Goal: Information Seeking & Learning: Learn about a topic

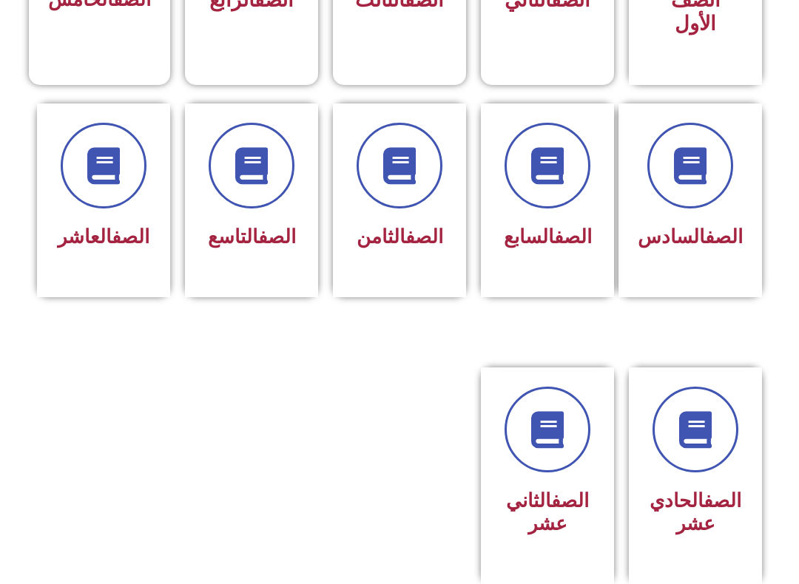
scroll to position [595, 0]
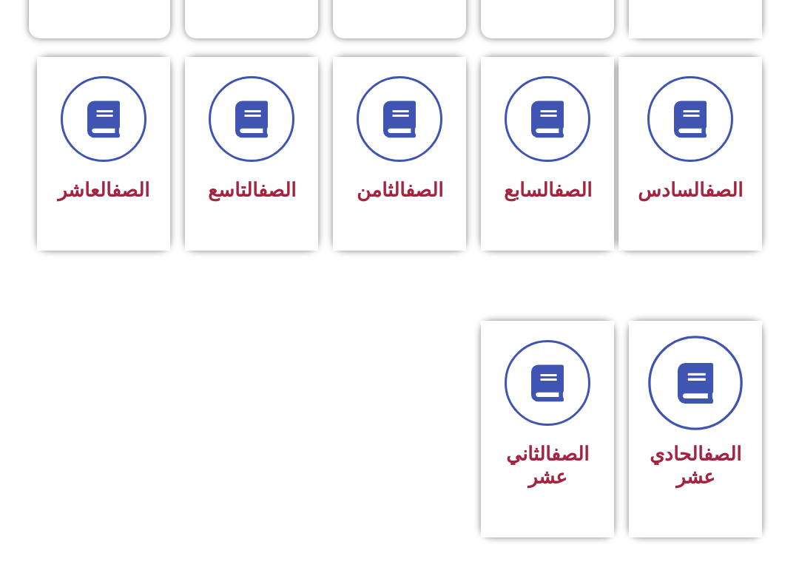
click at [710, 404] on icon at bounding box center [695, 383] width 41 height 41
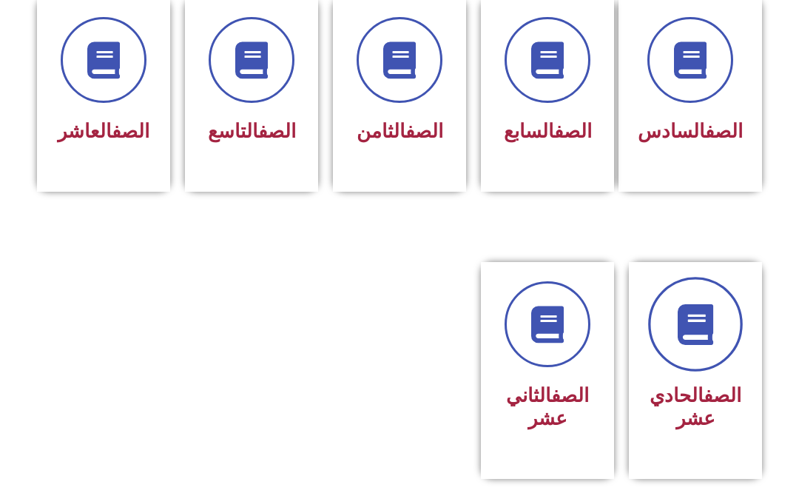
scroll to position [753, 0]
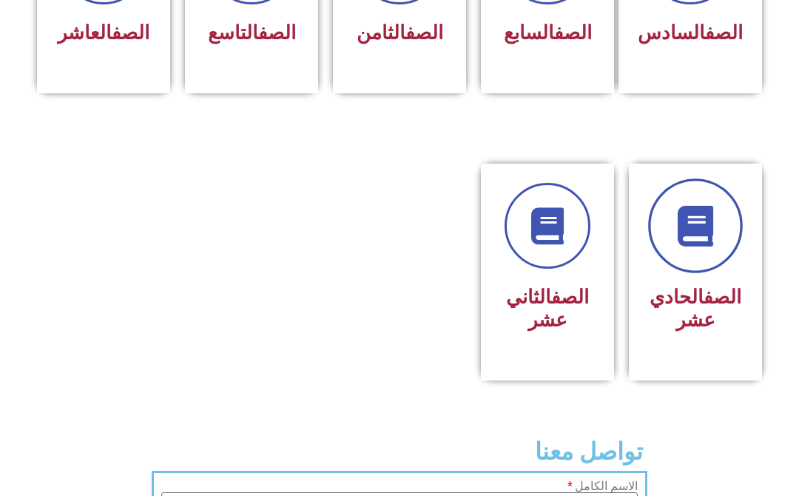
click at [709, 273] on link at bounding box center [695, 225] width 95 height 95
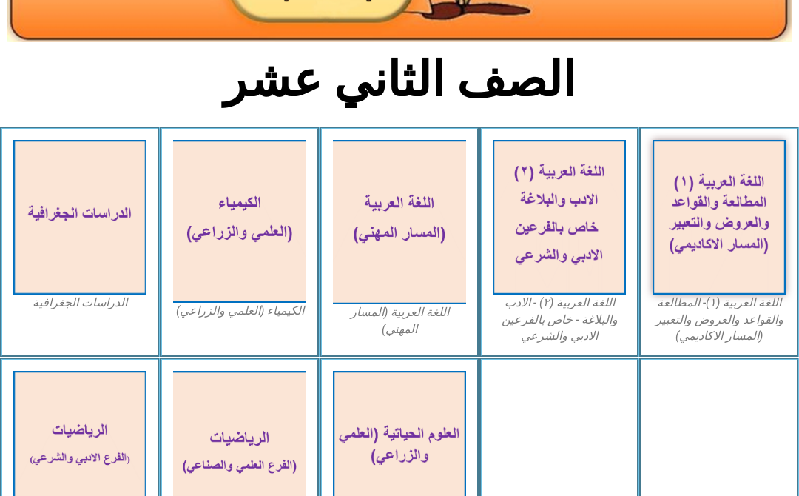
scroll to position [287, 0]
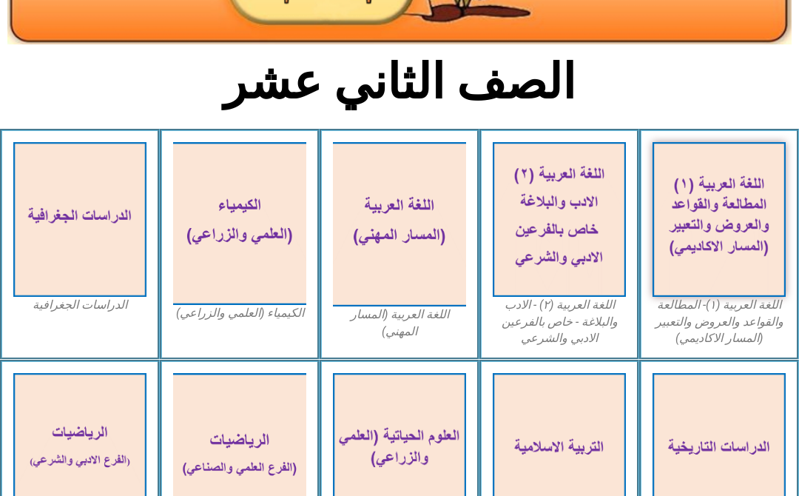
click at [729, 237] on img at bounding box center [718, 219] width 133 height 155
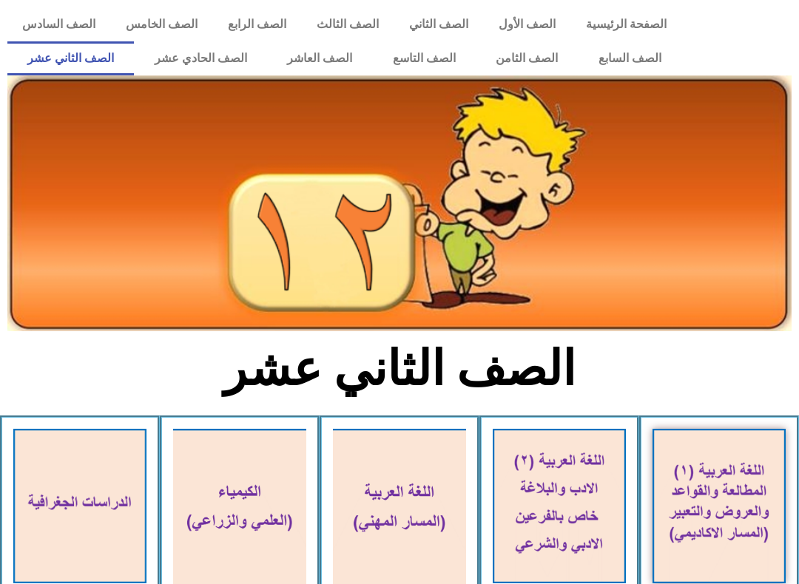
click at [203, 62] on link "الصف الحادي عشر" at bounding box center [200, 58] width 133 height 34
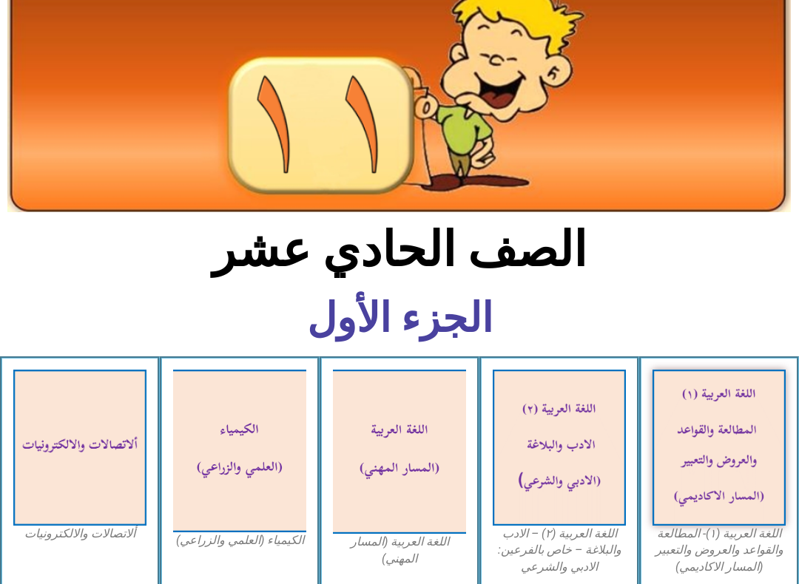
scroll to position [129, 0]
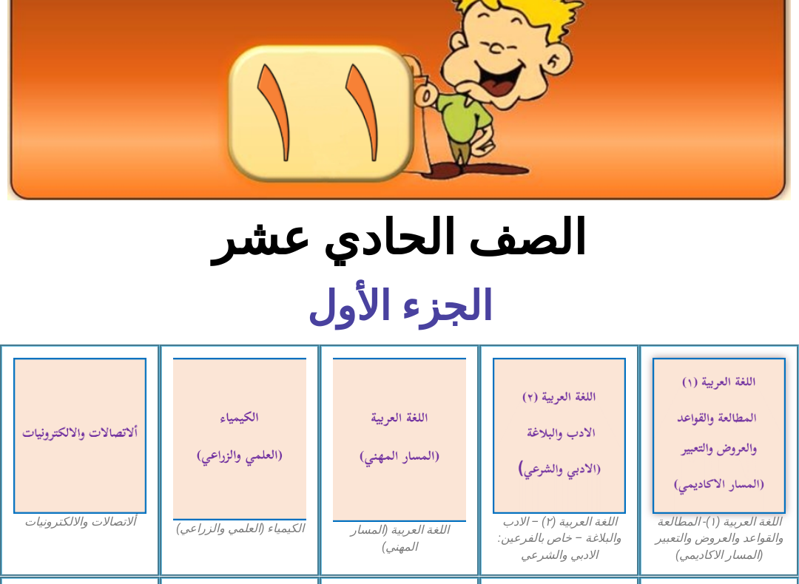
click at [746, 421] on img at bounding box center [718, 436] width 133 height 156
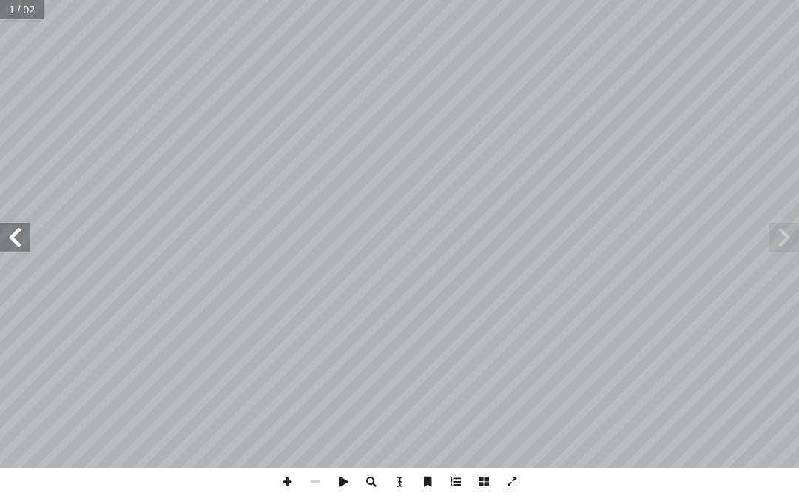
click at [29, 229] on span at bounding box center [15, 238] width 30 height 30
click at [1, 225] on span at bounding box center [15, 238] width 30 height 30
click at [7, 229] on span at bounding box center [15, 238] width 30 height 30
click at [10, 233] on span at bounding box center [15, 238] width 30 height 30
click at [21, 240] on span at bounding box center [15, 238] width 30 height 30
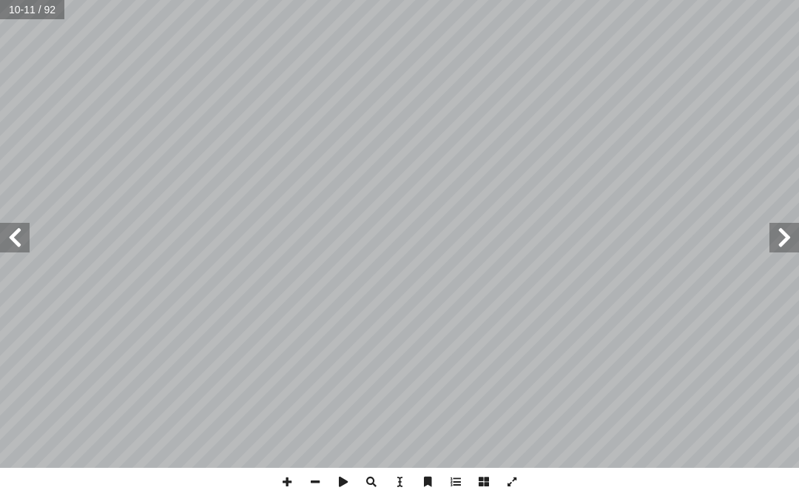
click at [788, 227] on span at bounding box center [784, 238] width 30 height 30
click at [780, 237] on span at bounding box center [784, 238] width 30 height 30
click at [781, 238] on span at bounding box center [784, 238] width 30 height 30
